Goal: Task Accomplishment & Management: Use online tool/utility

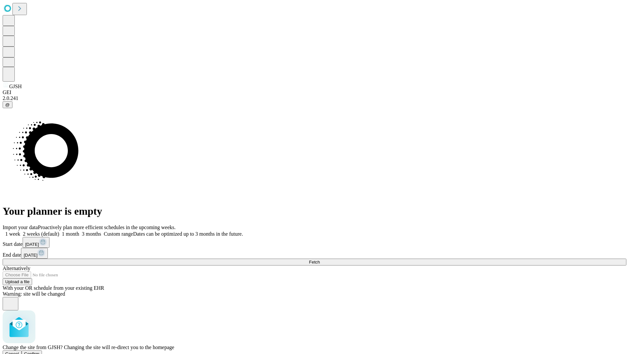
click at [40, 351] on span "Confirm" at bounding box center [31, 353] width 15 height 5
click at [59, 231] on label "2 weeks (default)" at bounding box center [39, 234] width 39 height 6
click at [320, 260] on span "Fetch" at bounding box center [314, 262] width 11 height 5
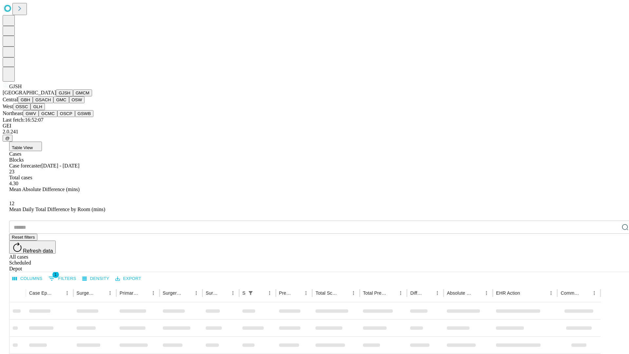
click at [73, 96] on button "GMCM" at bounding box center [82, 92] width 19 height 7
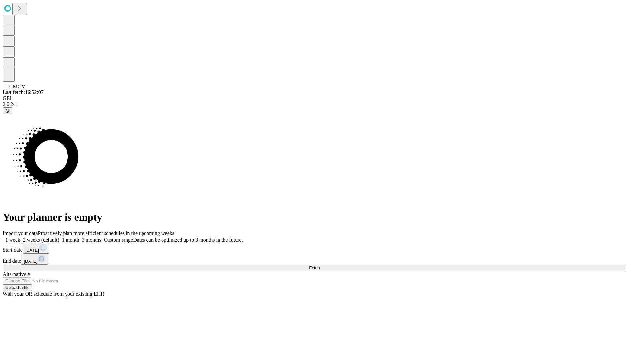
click at [59, 237] on label "2 weeks (default)" at bounding box center [39, 240] width 39 height 6
click at [320, 265] on span "Fetch" at bounding box center [314, 267] width 11 height 5
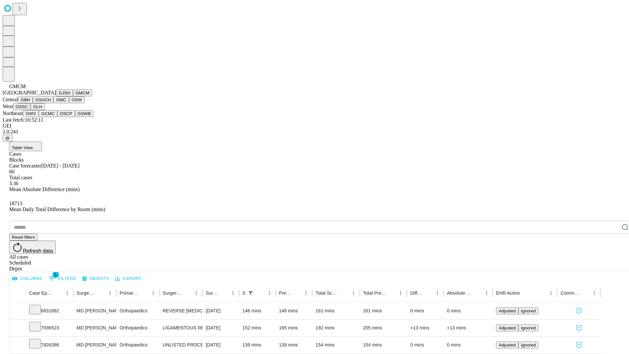
click at [33, 103] on button "GBH" at bounding box center [25, 99] width 15 height 7
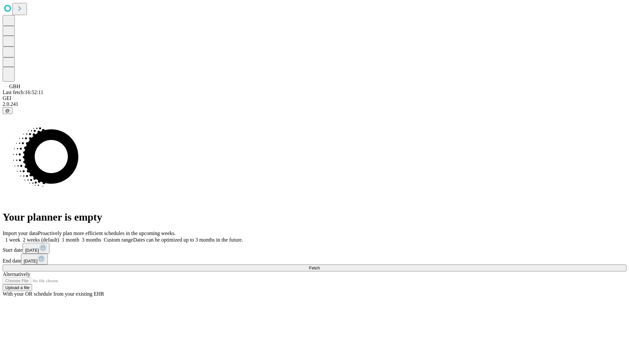
click at [59, 237] on label "2 weeks (default)" at bounding box center [39, 240] width 39 height 6
click at [320, 265] on span "Fetch" at bounding box center [314, 267] width 11 height 5
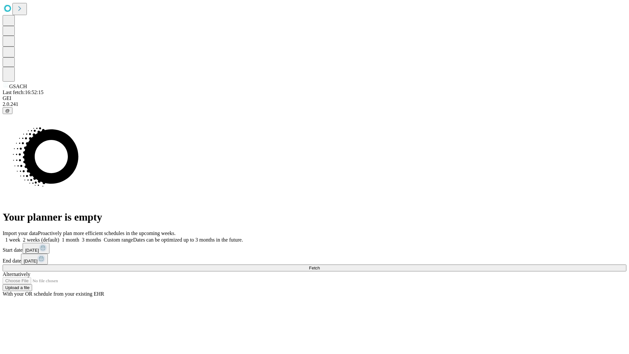
click at [59, 237] on label "2 weeks (default)" at bounding box center [39, 240] width 39 height 6
click at [320, 265] on span "Fetch" at bounding box center [314, 267] width 11 height 5
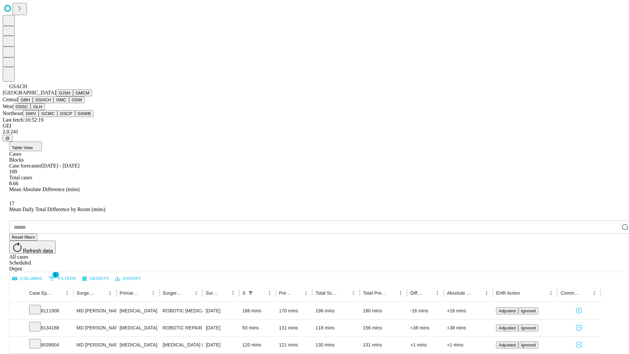
click at [53, 103] on button "GMC" at bounding box center [60, 99] width 15 height 7
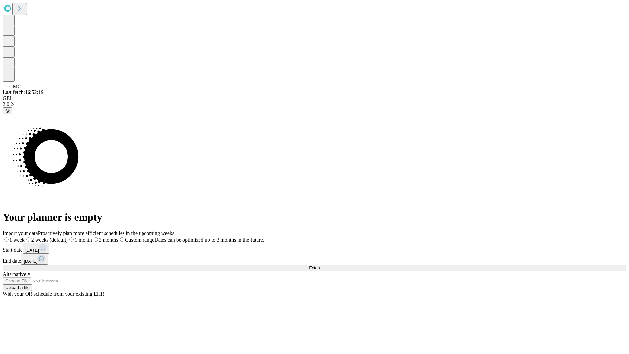
click at [68, 237] on label "2 weeks (default)" at bounding box center [46, 240] width 43 height 6
click at [320, 265] on span "Fetch" at bounding box center [314, 267] width 11 height 5
click at [59, 237] on label "2 weeks (default)" at bounding box center [39, 240] width 39 height 6
click at [320, 265] on span "Fetch" at bounding box center [314, 267] width 11 height 5
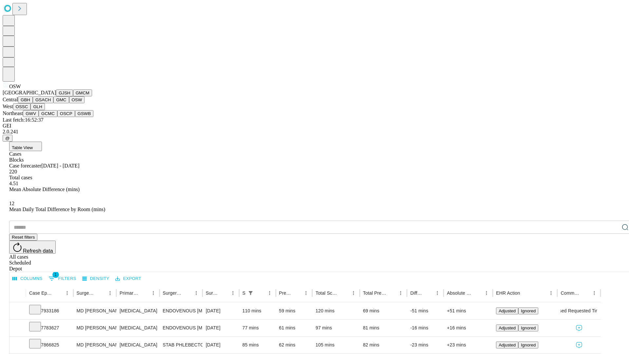
click at [31, 110] on button "OSSC" at bounding box center [22, 106] width 18 height 7
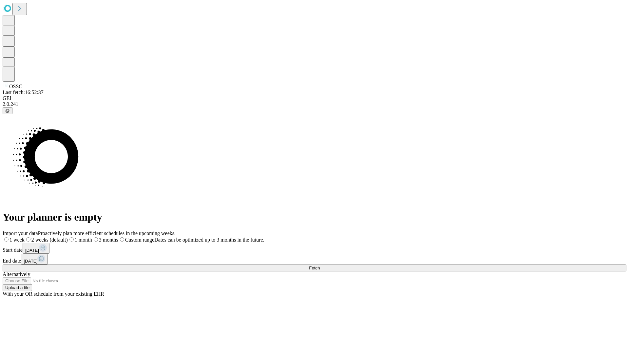
click at [68, 237] on label "2 weeks (default)" at bounding box center [46, 240] width 43 height 6
click at [320, 265] on span "Fetch" at bounding box center [314, 267] width 11 height 5
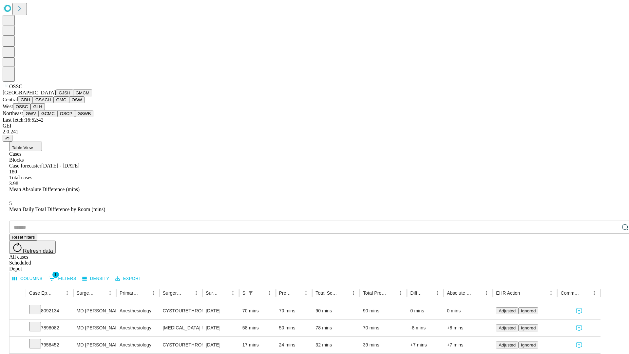
click at [45, 110] on button "GLH" at bounding box center [37, 106] width 14 height 7
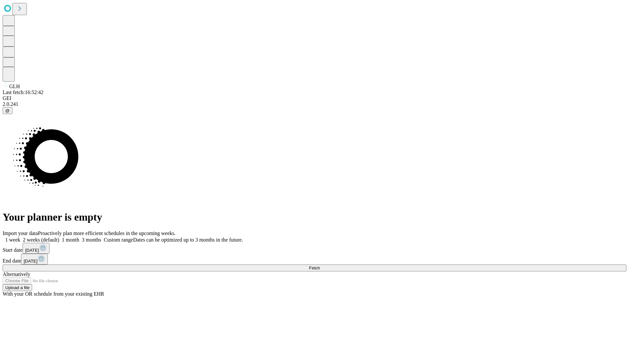
click at [59, 237] on label "2 weeks (default)" at bounding box center [39, 240] width 39 height 6
click at [320, 265] on span "Fetch" at bounding box center [314, 267] width 11 height 5
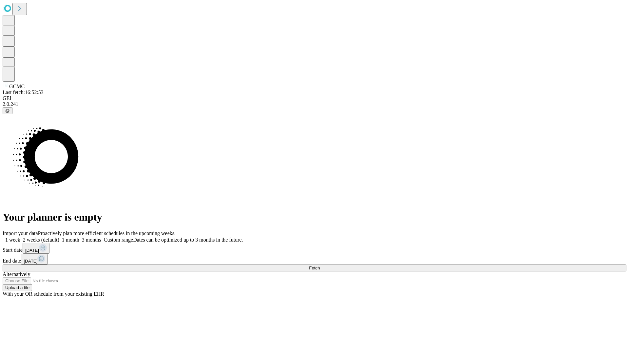
click at [59, 237] on label "2 weeks (default)" at bounding box center [39, 240] width 39 height 6
click at [320, 265] on span "Fetch" at bounding box center [314, 267] width 11 height 5
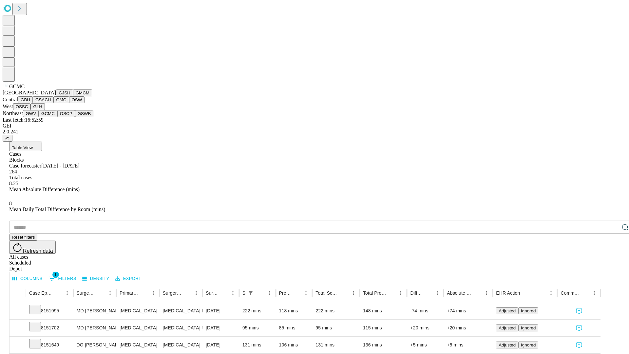
click at [57, 117] on button "OSCP" at bounding box center [66, 113] width 18 height 7
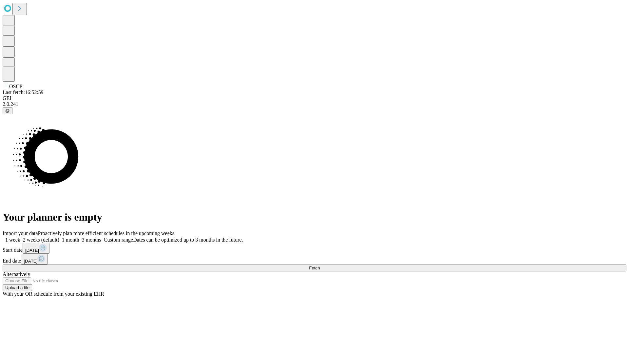
click at [320, 265] on span "Fetch" at bounding box center [314, 267] width 11 height 5
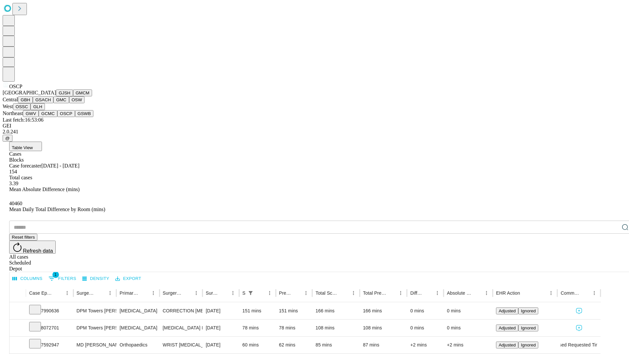
click at [75, 117] on button "GSWB" at bounding box center [84, 113] width 19 height 7
